Goal: Task Accomplishment & Management: Use online tool/utility

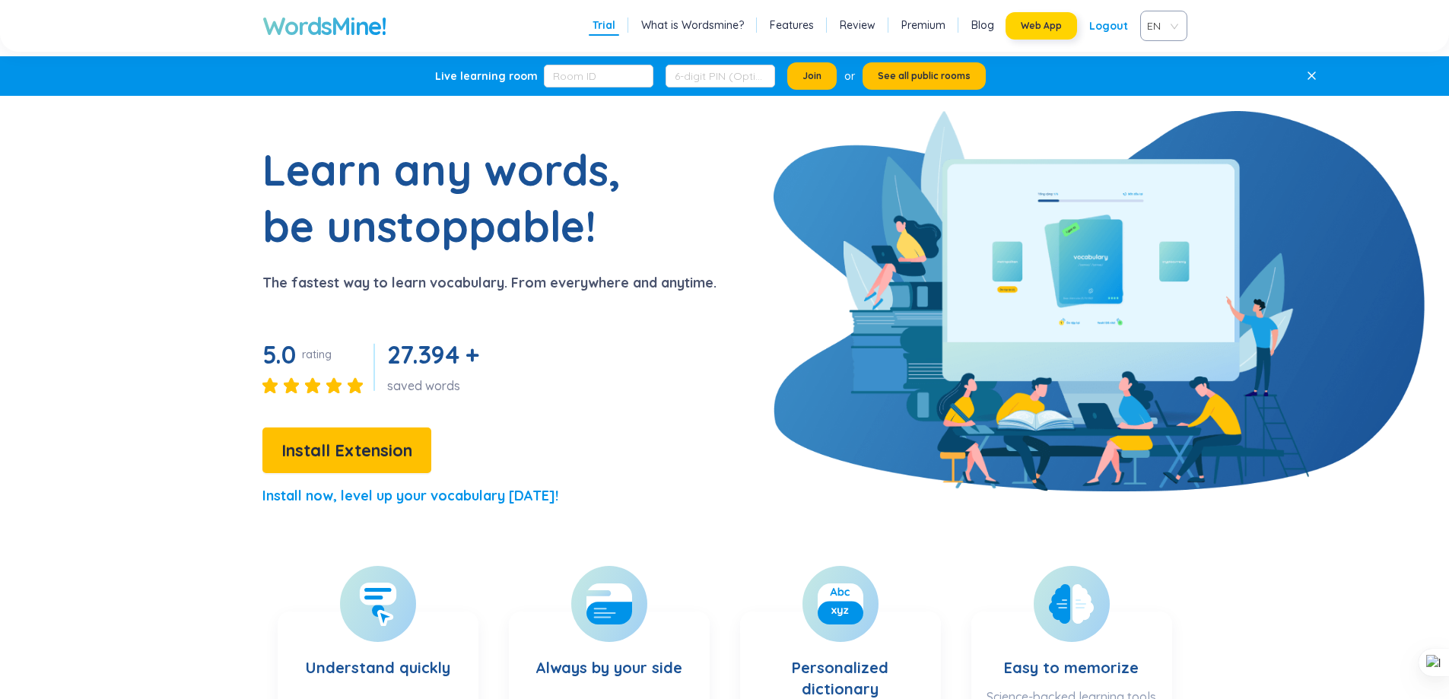
click at [1030, 27] on span "Web App" at bounding box center [1041, 26] width 41 height 12
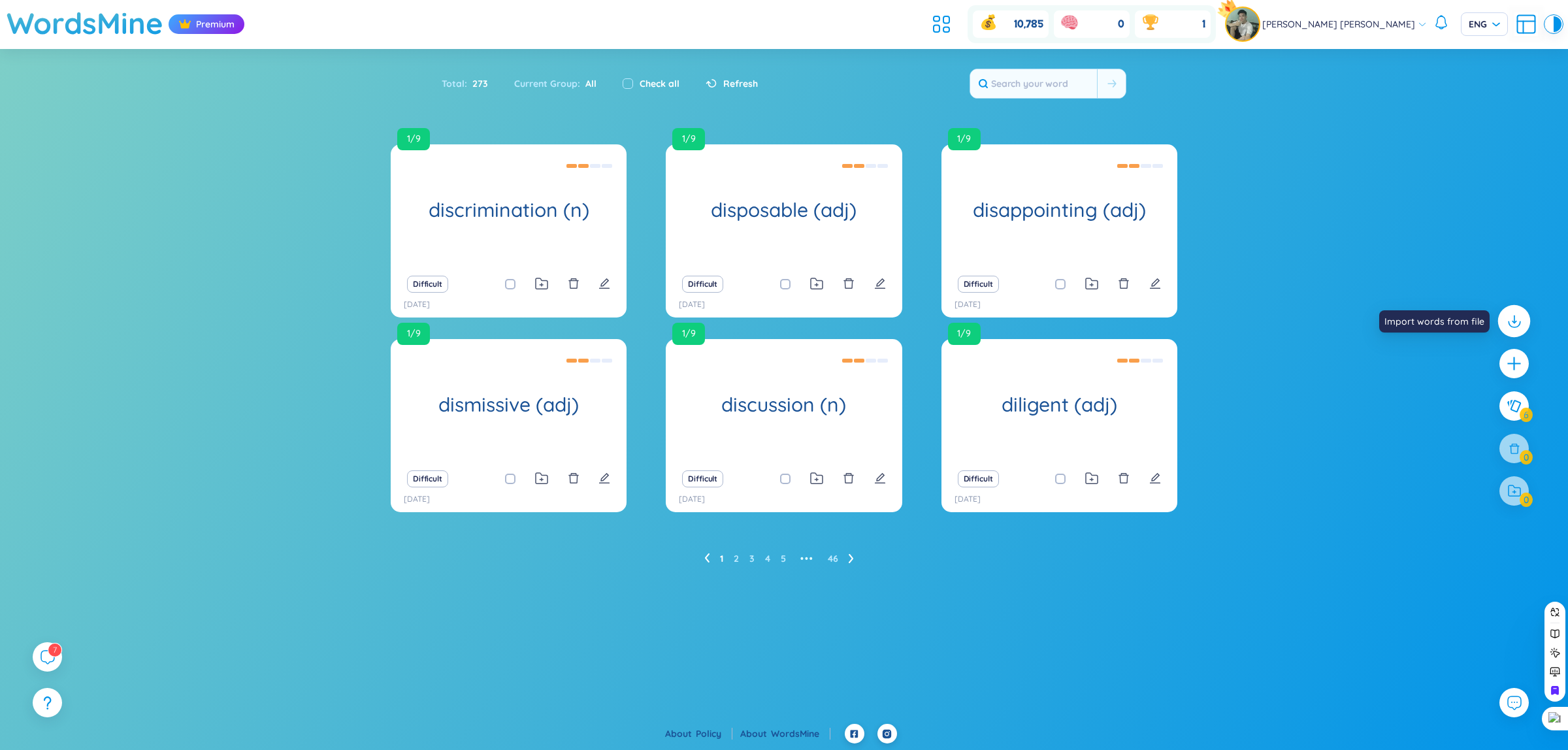
click at [1518, 318] on icon at bounding box center [1514, 321] width 17 height 17
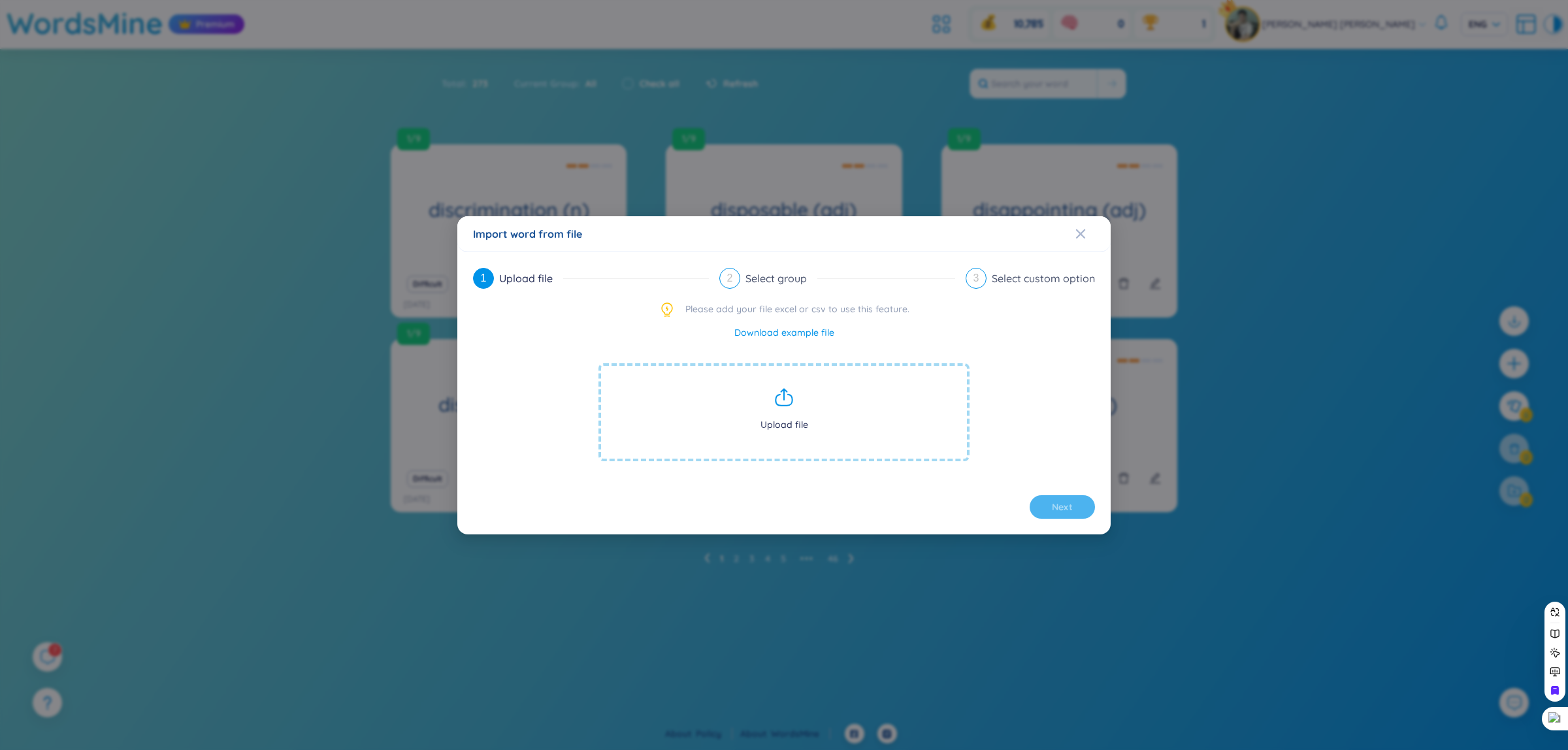
click at [1286, 271] on div "Import word from file 1 Upload file 2 Select group 3 Select custom option Pleas…" at bounding box center [784, 375] width 1568 height 750
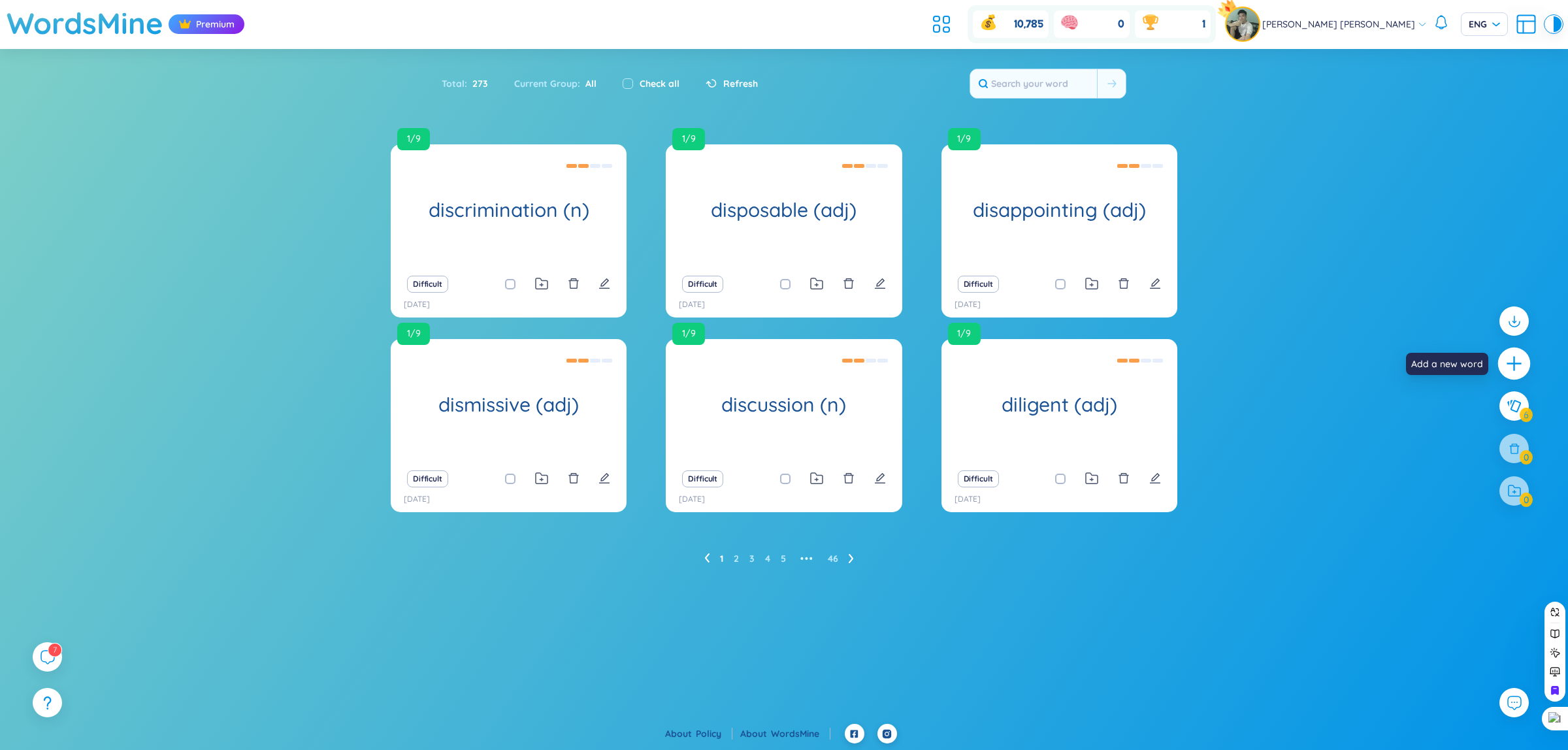
click at [1518, 355] on icon "plus" at bounding box center [1514, 363] width 18 height 18
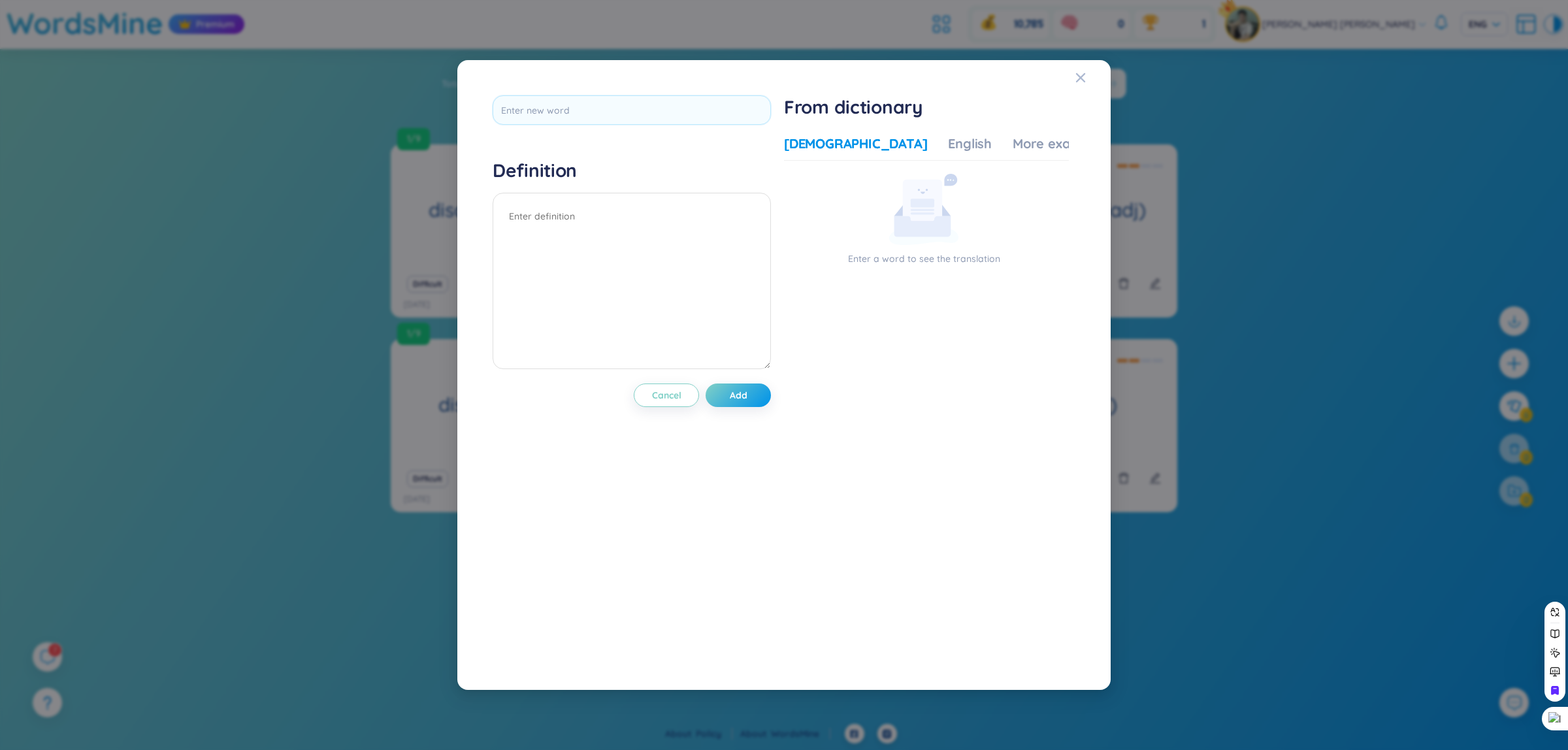
click at [502, 93] on div "Definition Cancel Add From dictionary Vietnamese English More examples Enter a …" at bounding box center [784, 375] width 596 height 572
click at [528, 107] on input "text" at bounding box center [631, 110] width 278 height 29
type input "bru"
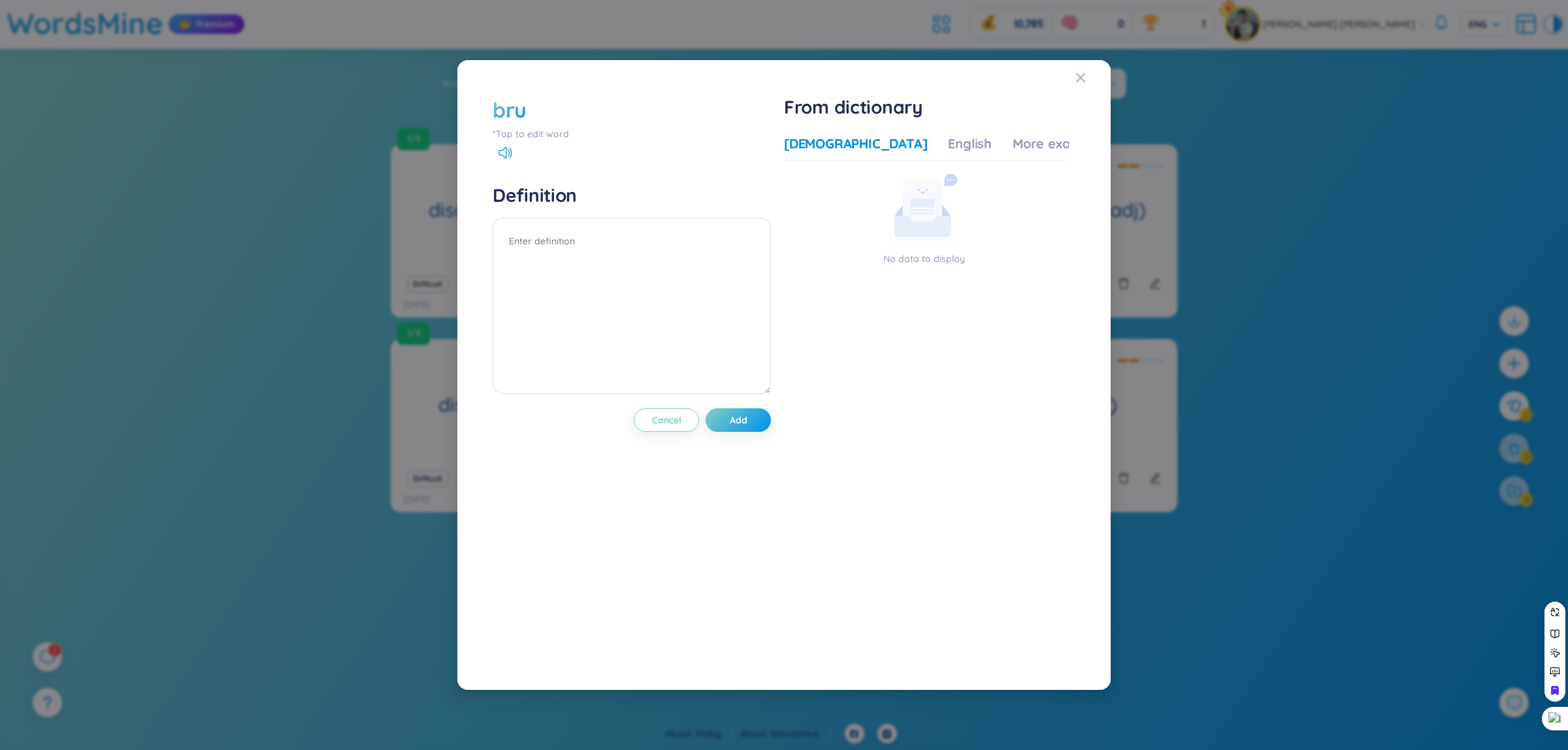
click at [612, 119] on div "bru" at bounding box center [631, 109] width 278 height 28
click at [522, 106] on div "bru" at bounding box center [509, 109] width 34 height 28
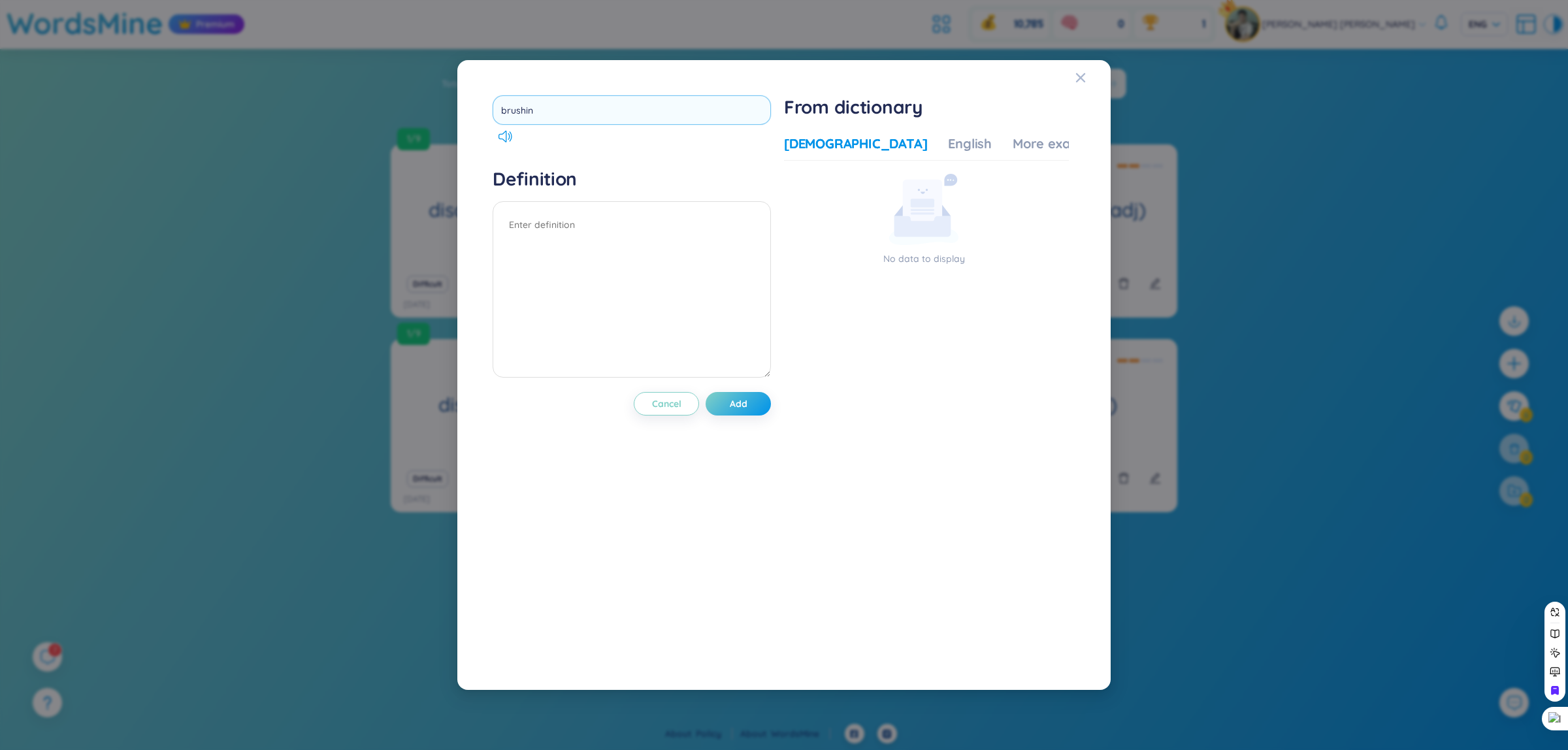
type input "brushing"
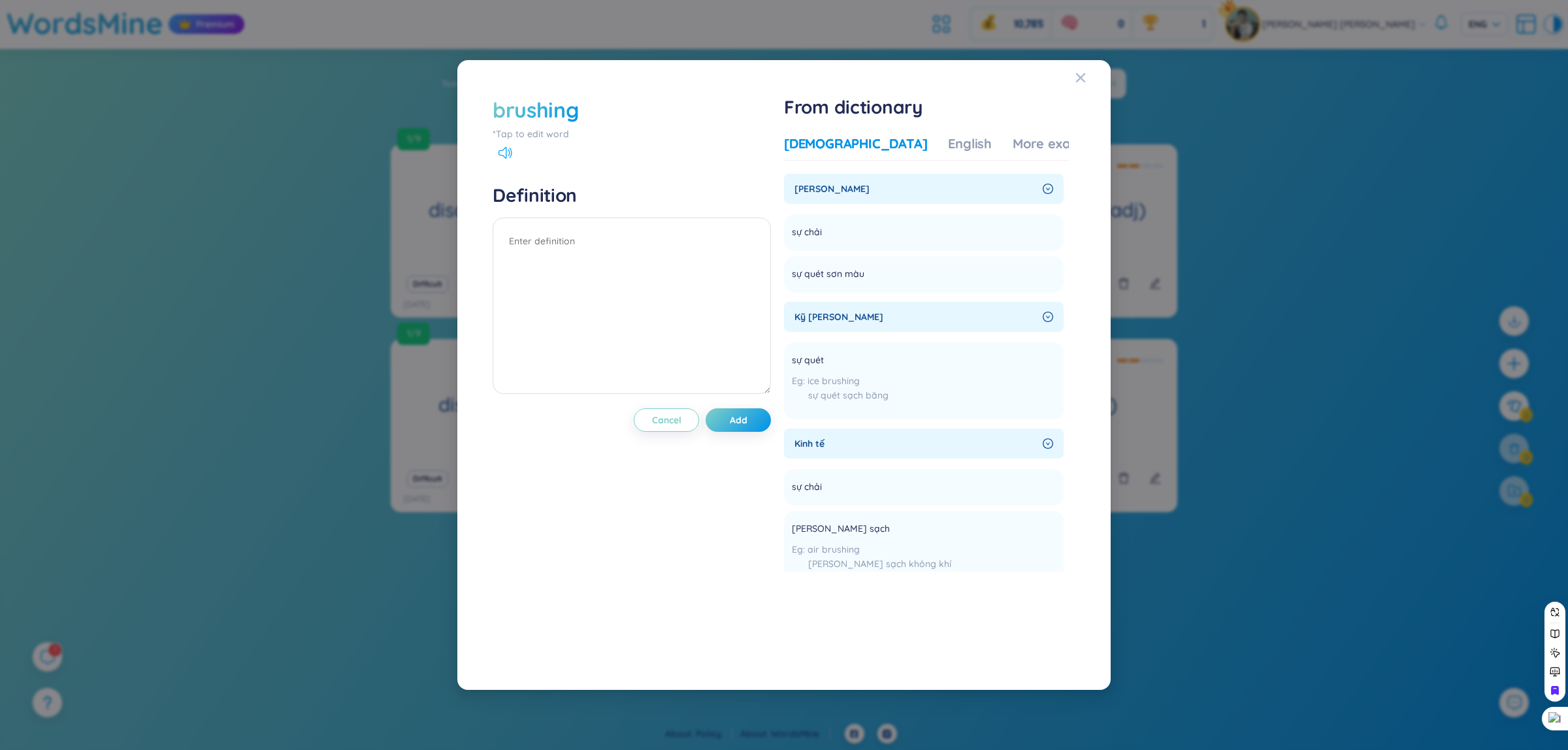
click at [502, 149] on icon at bounding box center [505, 153] width 14 height 12
click at [930, 247] on li "sự chải Add" at bounding box center [924, 232] width 280 height 37
click at [857, 265] on div "sự quét sơn màu" at bounding box center [837, 274] width 89 height 21
click at [861, 234] on li "sự chải Add" at bounding box center [924, 232] width 280 height 37
click at [1004, 200] on div "Xây dựng" at bounding box center [924, 188] width 280 height 30
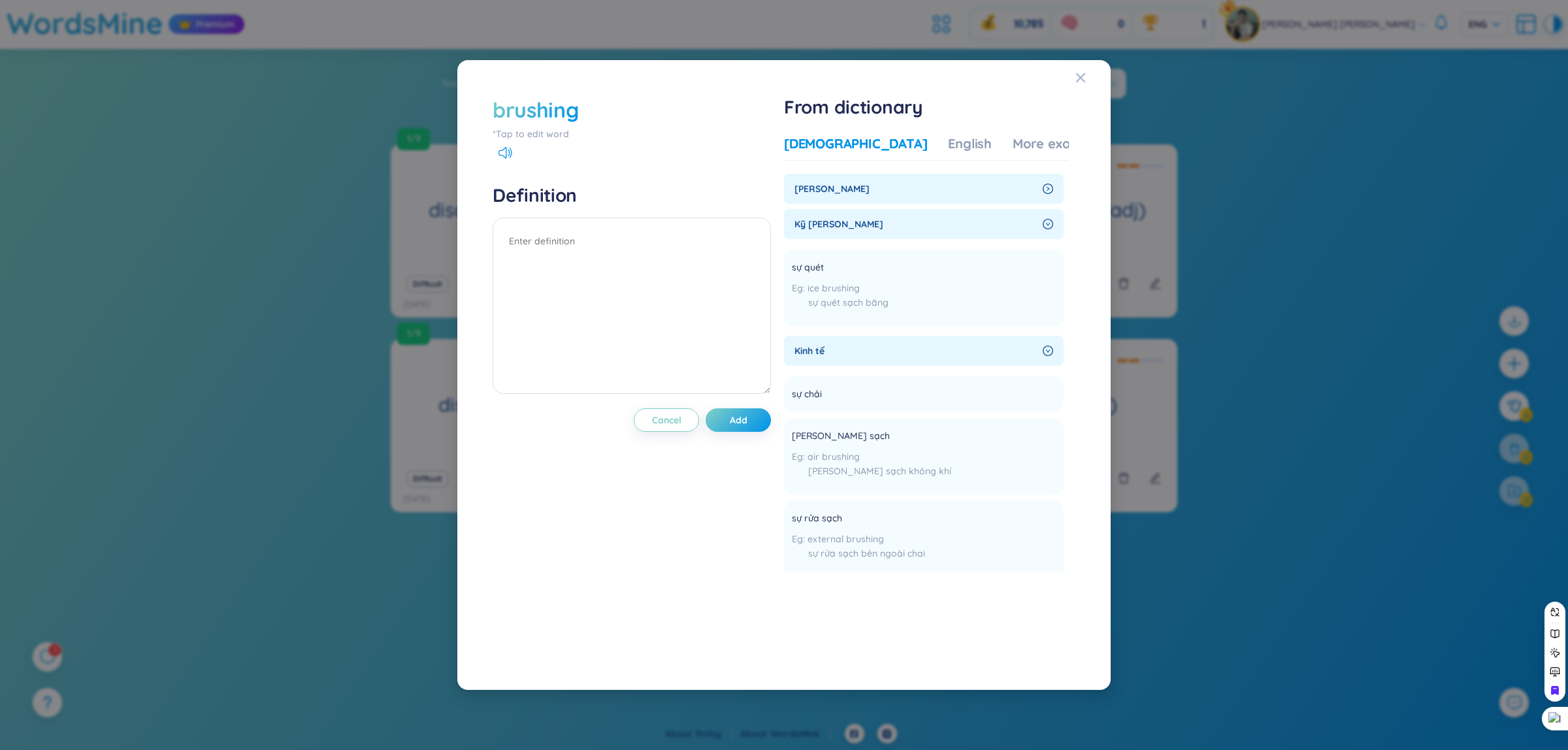
click at [1004, 200] on div "Xây dựng" at bounding box center [924, 188] width 280 height 30
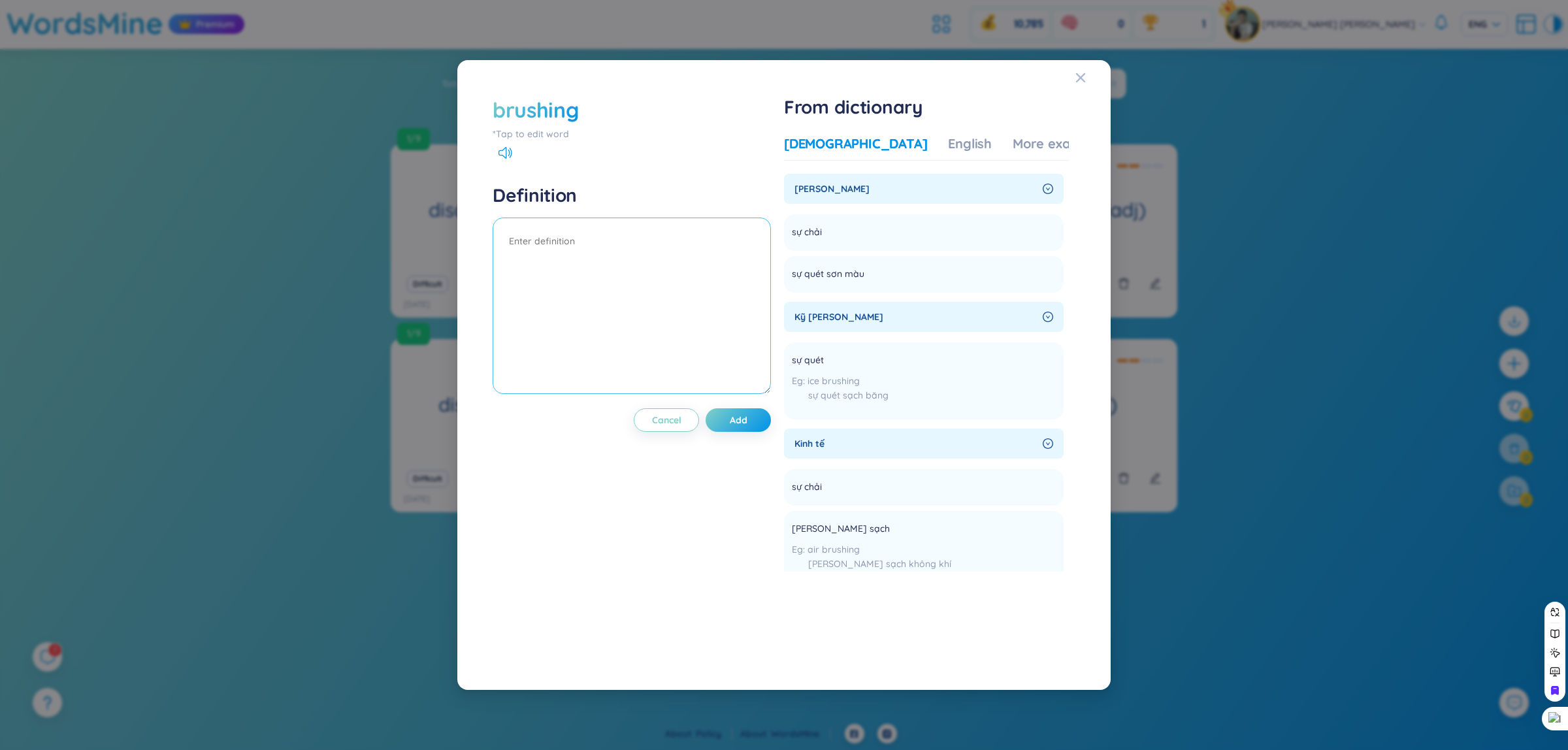
click at [732, 327] on textarea at bounding box center [631, 305] width 278 height 176
click at [905, 125] on div "From dictionary Vietnamese English More examples Xây dựng sự chải Add sự quét s…" at bounding box center [927, 375] width 285 height 559
click at [949, 143] on div "English" at bounding box center [970, 143] width 44 height 18
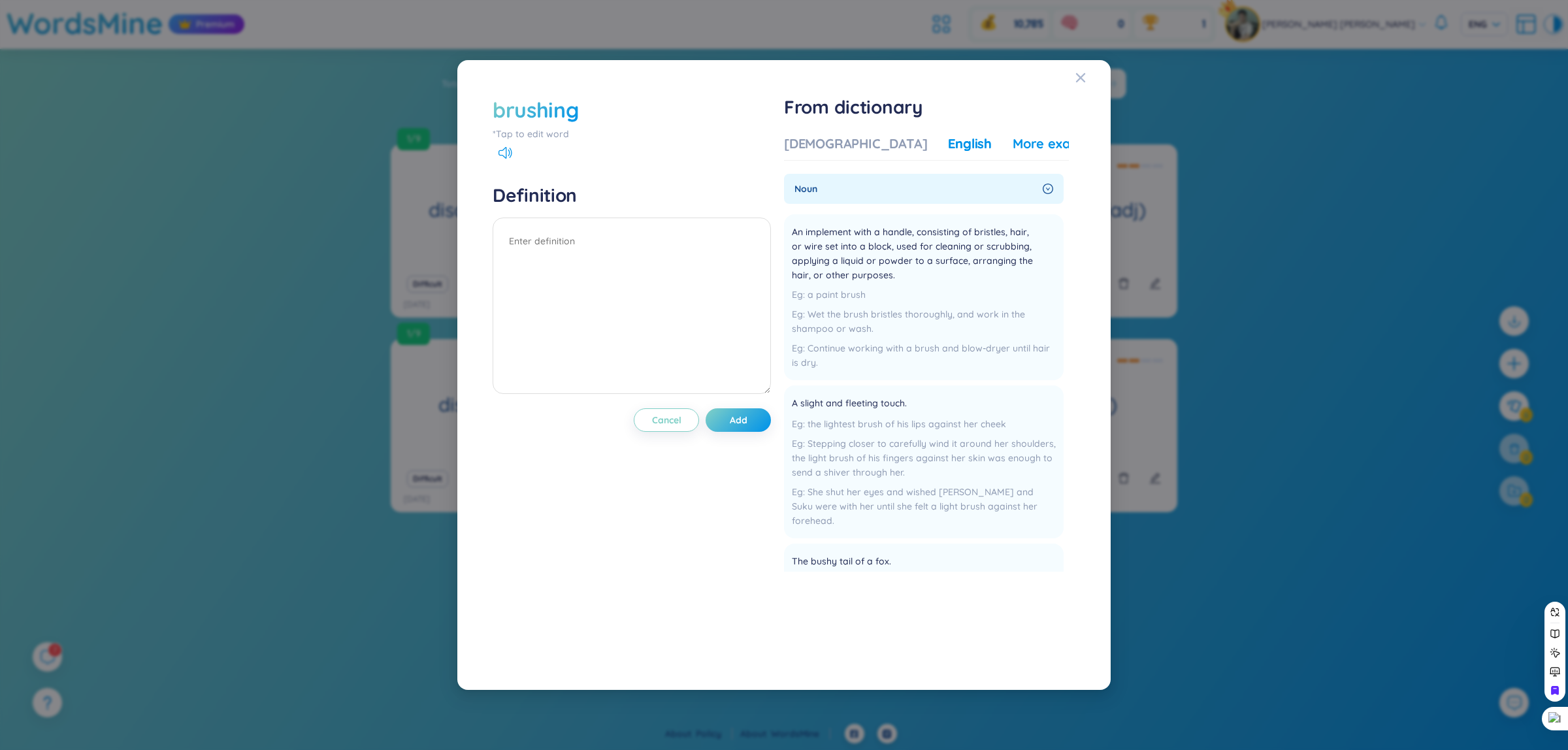
click at [1013, 146] on div "More examples" at bounding box center [1060, 143] width 95 height 18
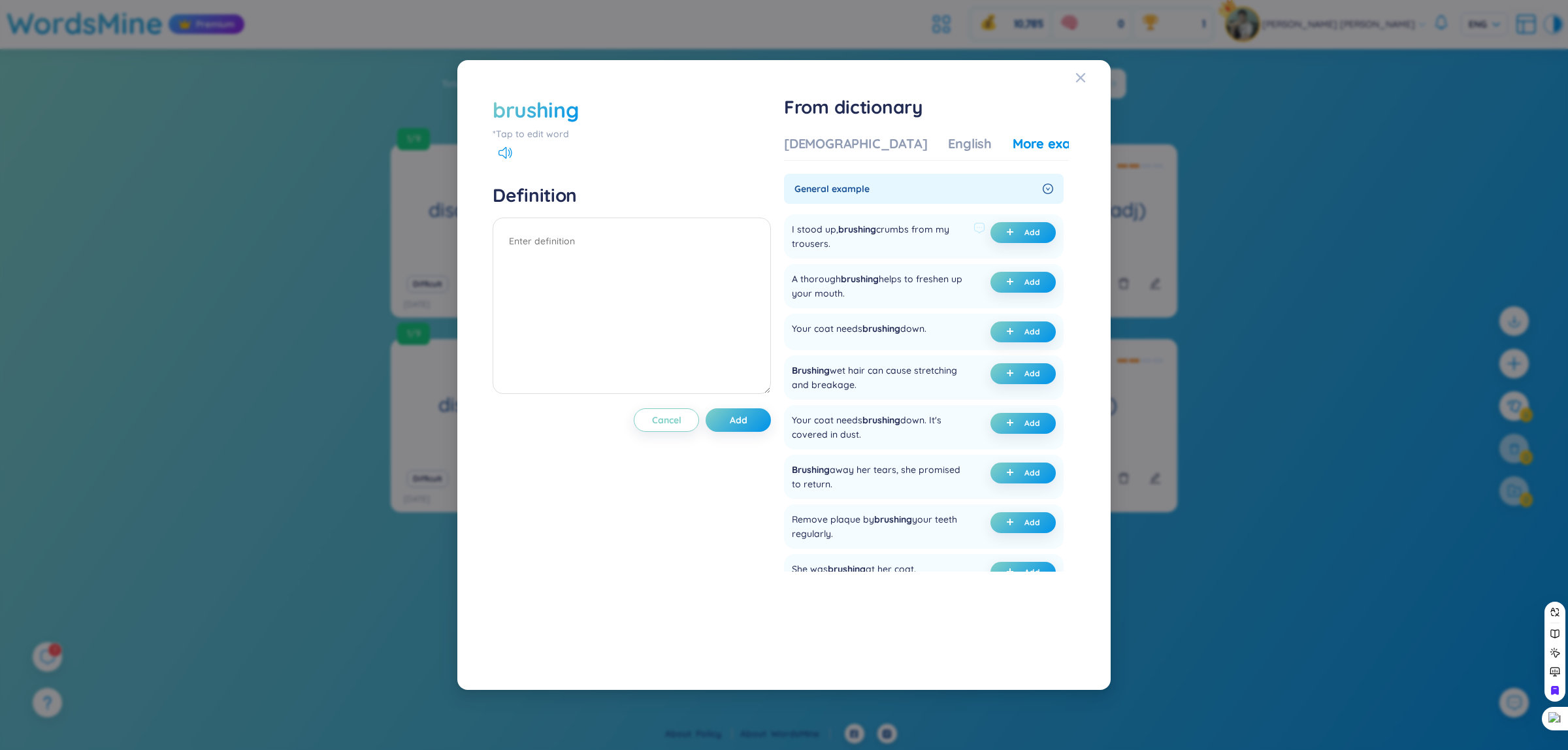
click at [859, 229] on span "brushing" at bounding box center [857, 229] width 38 height 12
click at [743, 420] on span "Add" at bounding box center [739, 419] width 18 height 13
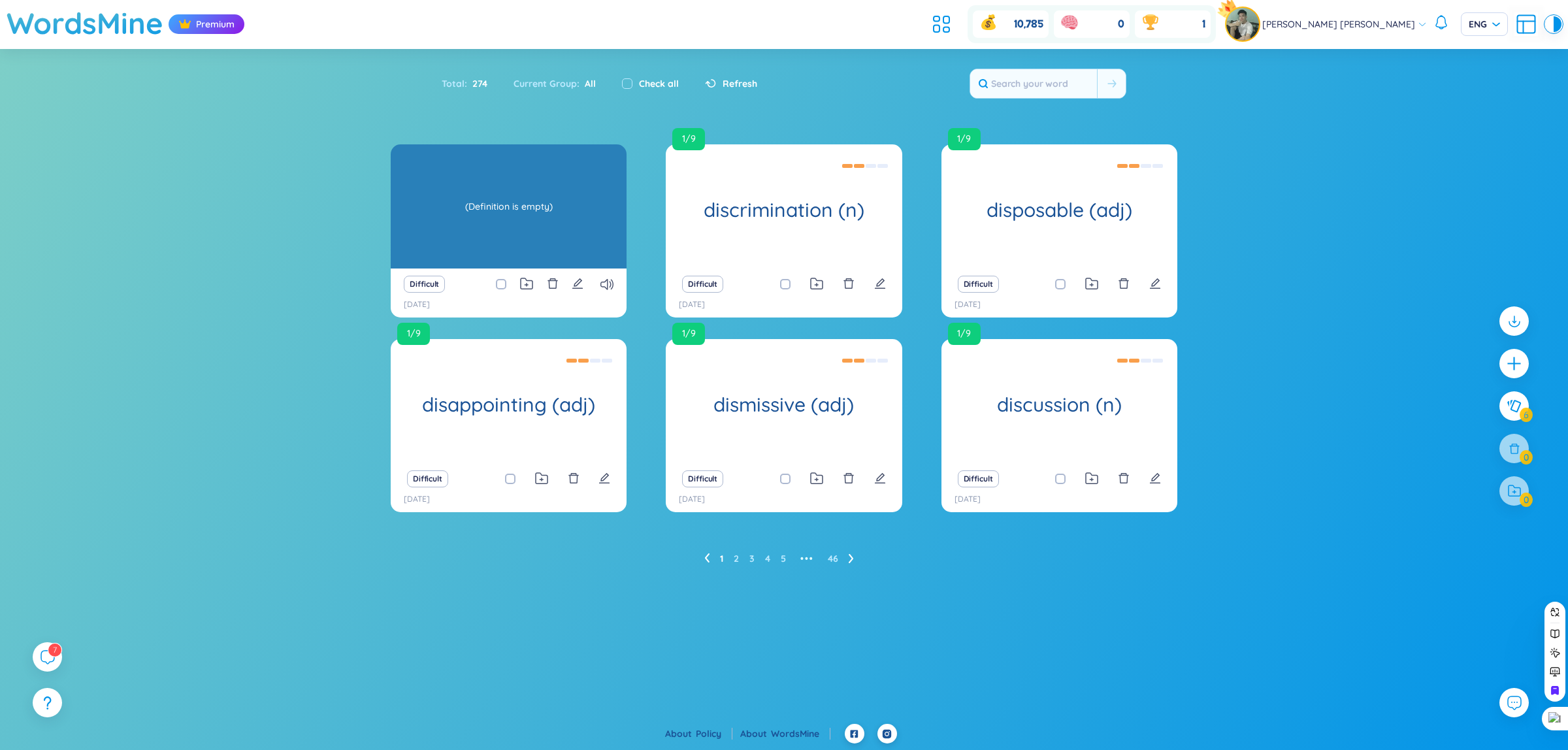
click at [469, 229] on div "(Definition is empty)" at bounding box center [508, 206] width 223 height 118
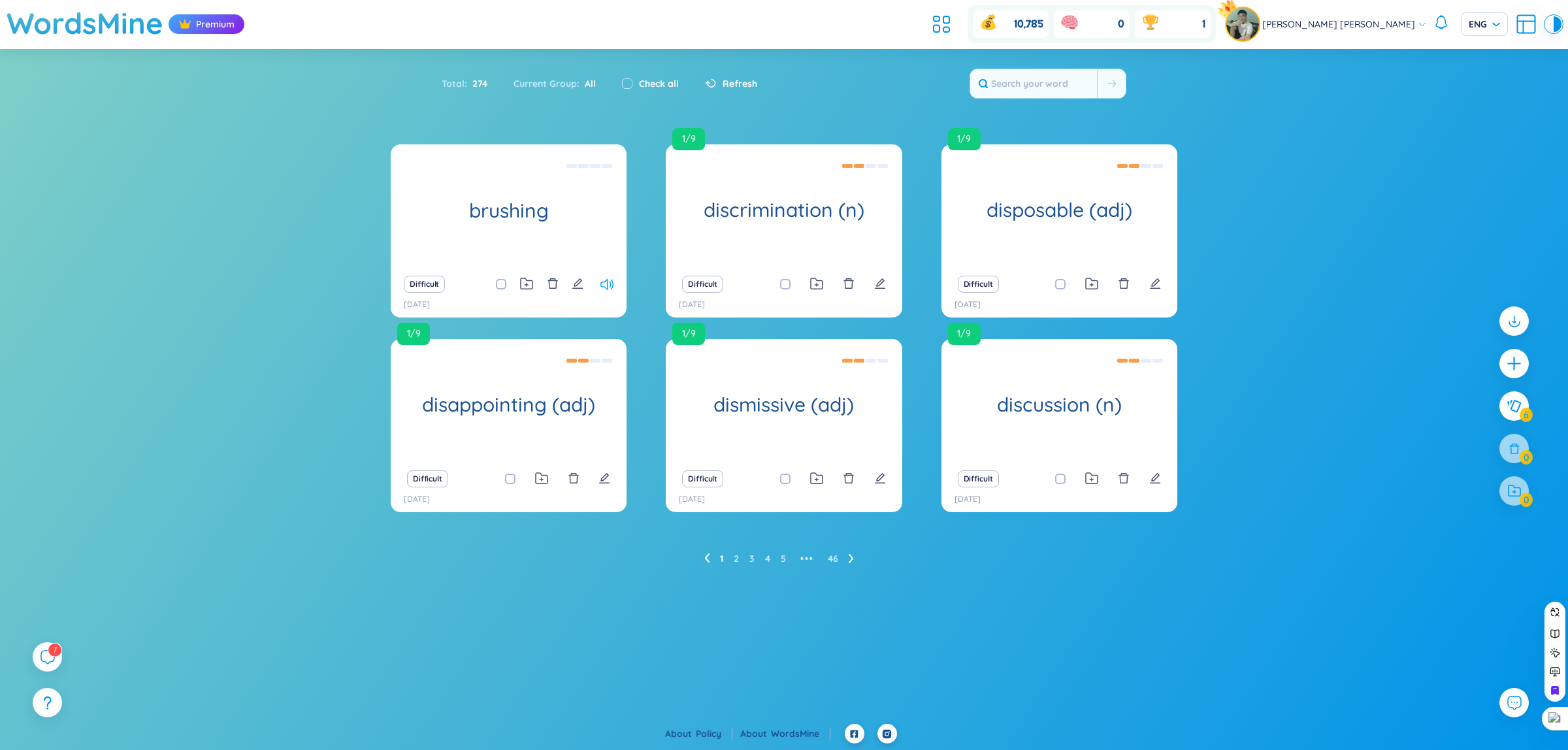
click at [613, 285] on icon at bounding box center [607, 284] width 13 height 11
